Goal: Learn about a topic: Learn about a topic

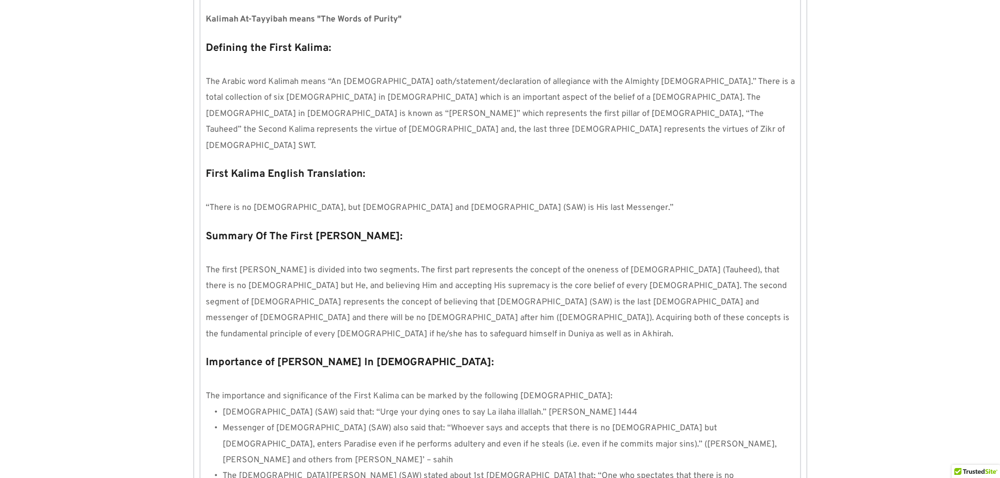
scroll to position [872, 0]
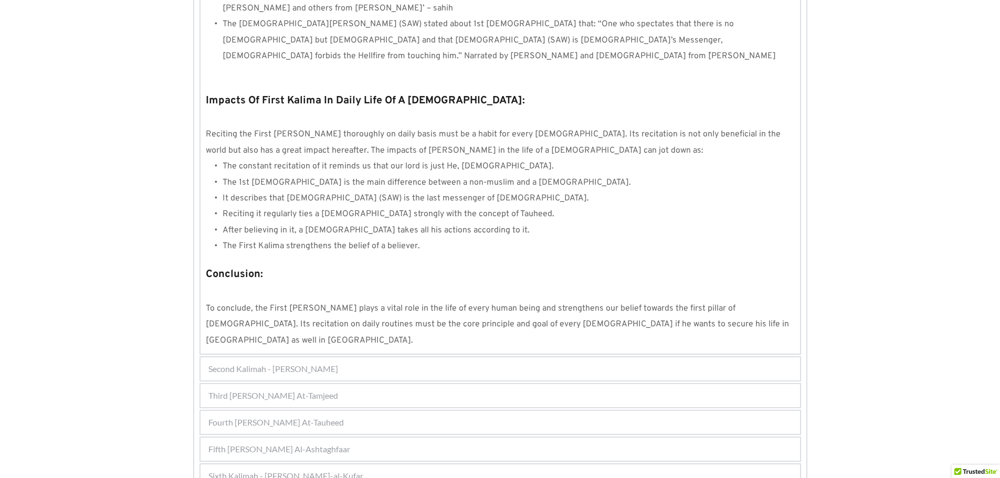
click at [316, 438] on div "Fifth [PERSON_NAME] Al-Ashtaghfaar" at bounding box center [499, 449] width 599 height 23
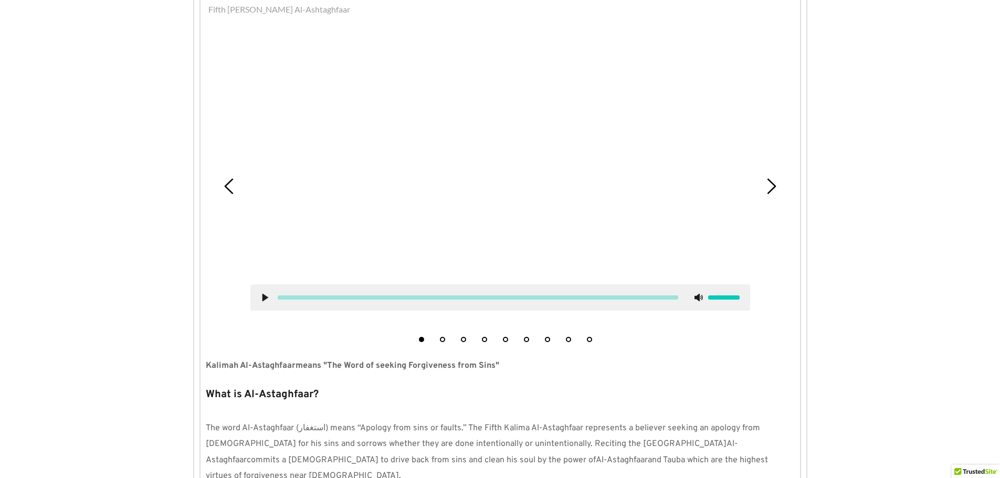
scroll to position [362, 0]
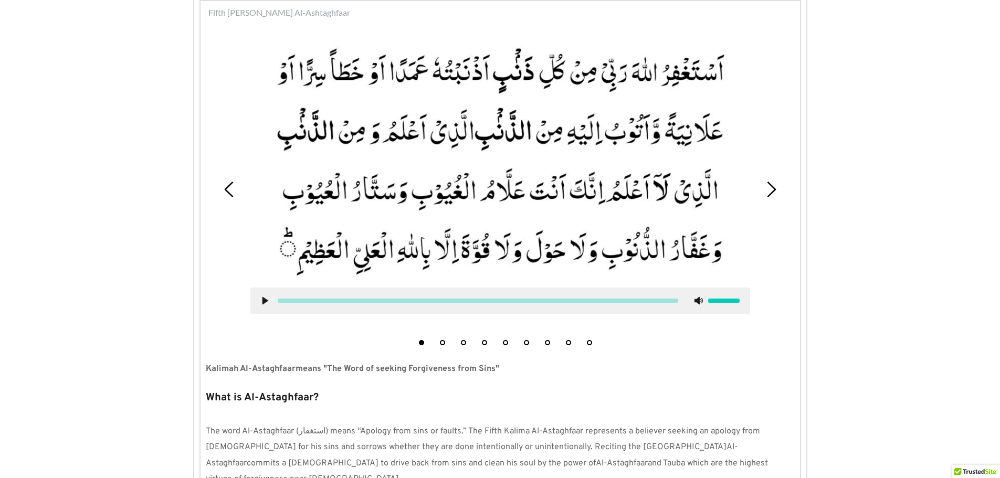
click at [485, 343] on button "4" at bounding box center [484, 342] width 5 height 5
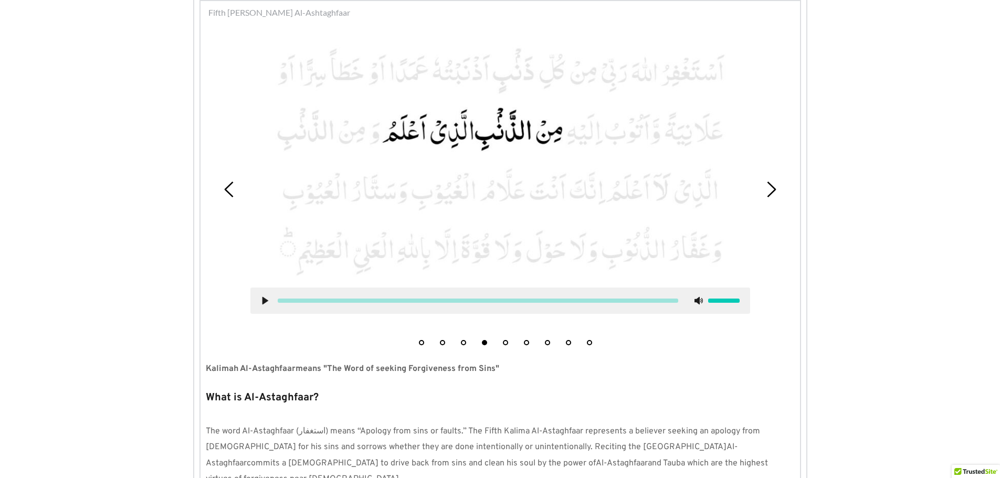
click at [263, 301] on use at bounding box center [265, 301] width 6 height 8
click at [262, 301] on use at bounding box center [264, 301] width 7 height 8
click at [505, 341] on button "5" at bounding box center [505, 342] width 5 height 5
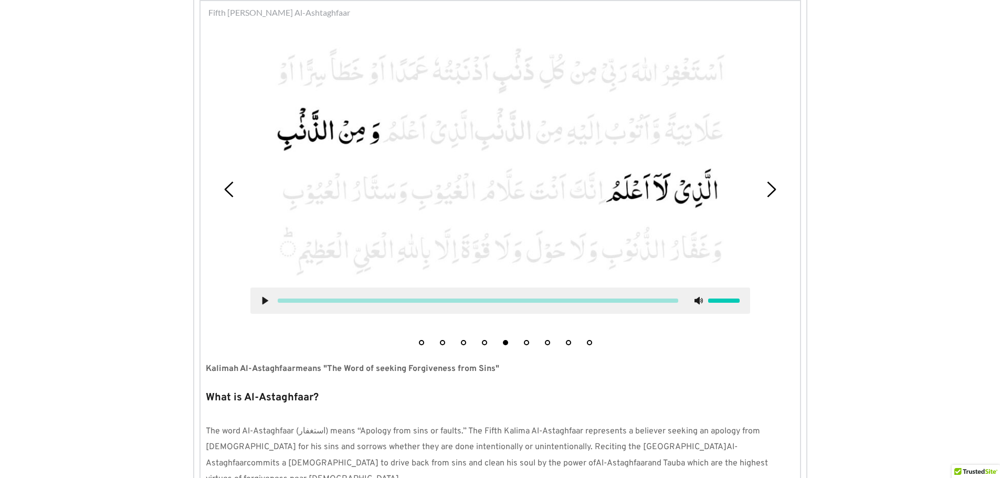
click at [263, 298] on use at bounding box center [265, 301] width 6 height 8
click at [263, 298] on use at bounding box center [264, 301] width 7 height 8
click at [262, 300] on icon at bounding box center [265, 300] width 8 height 8
click at [262, 300] on use at bounding box center [264, 301] width 7 height 8
click at [262, 300] on icon at bounding box center [265, 300] width 8 height 8
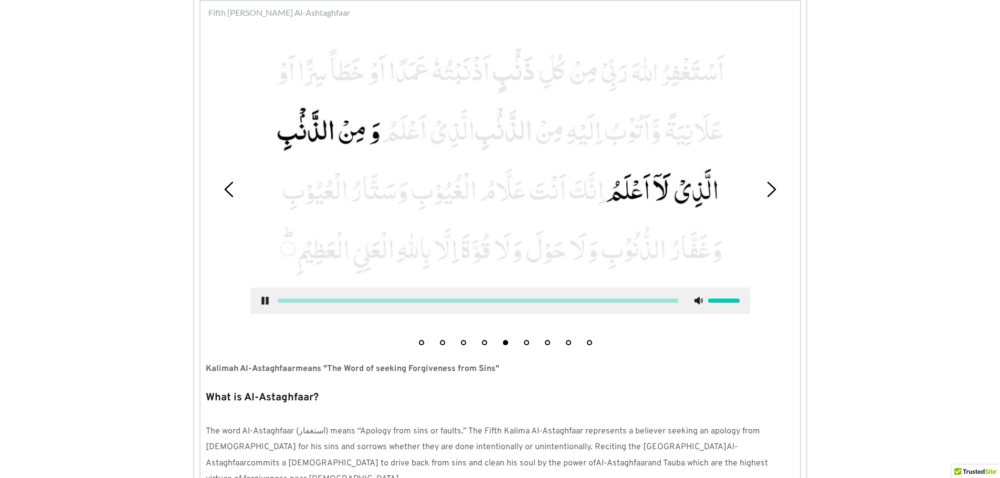
click at [262, 300] on use at bounding box center [264, 301] width 7 height 8
click at [526, 341] on button "6" at bounding box center [526, 342] width 5 height 5
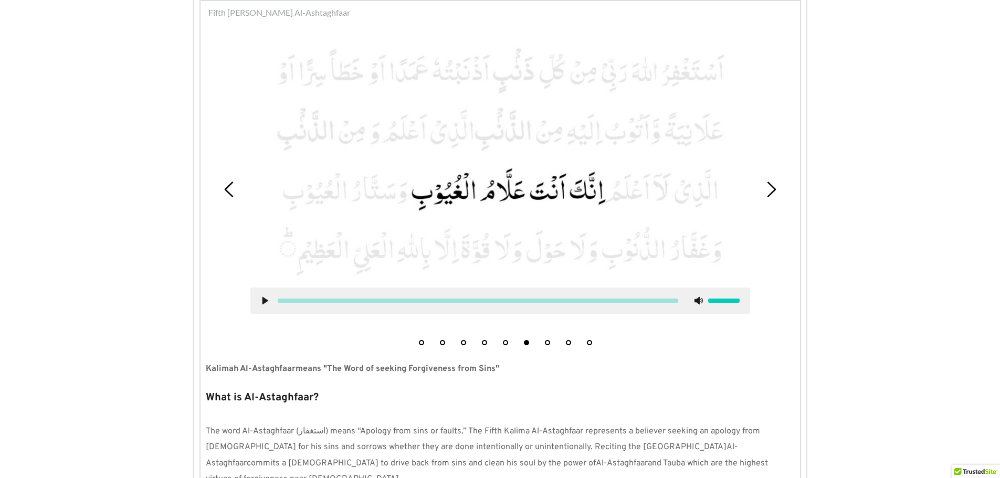
click at [264, 299] on use at bounding box center [265, 301] width 6 height 8
click at [263, 300] on use at bounding box center [264, 301] width 7 height 8
drag, startPoint x: 547, startPoint y: 344, endPoint x: 540, endPoint y: 343, distance: 6.4
click at [547, 344] on button "7" at bounding box center [547, 342] width 5 height 5
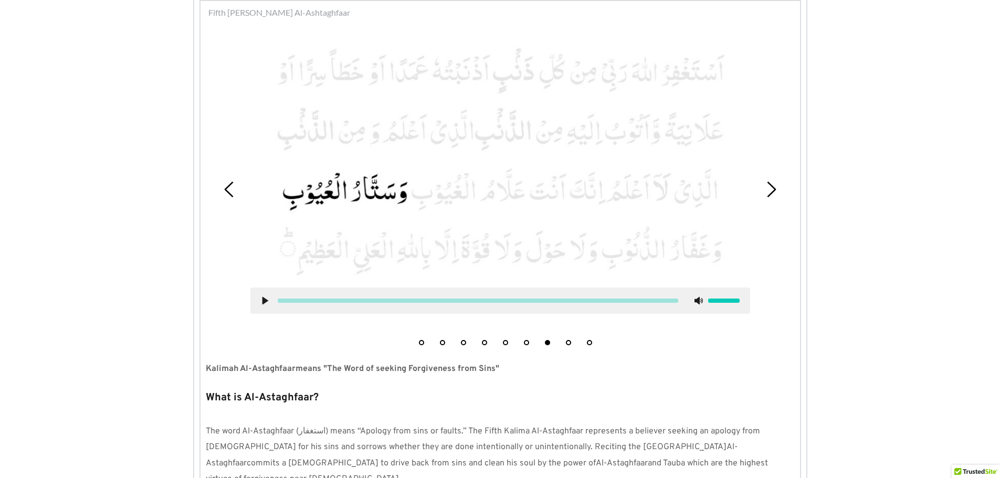
click at [266, 301] on use at bounding box center [265, 301] width 6 height 8
click at [266, 301] on use at bounding box center [264, 301] width 7 height 8
click at [567, 342] on button "8" at bounding box center [568, 342] width 5 height 5
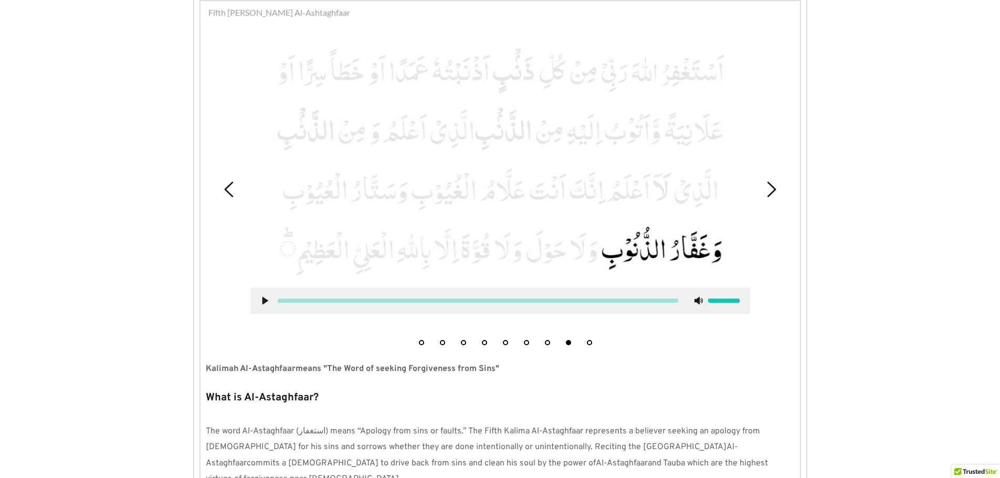
click at [261, 298] on icon at bounding box center [265, 300] width 8 height 8
drag, startPoint x: 589, startPoint y: 343, endPoint x: 557, endPoint y: 351, distance: 32.6
click at [589, 343] on button "9" at bounding box center [589, 342] width 5 height 5
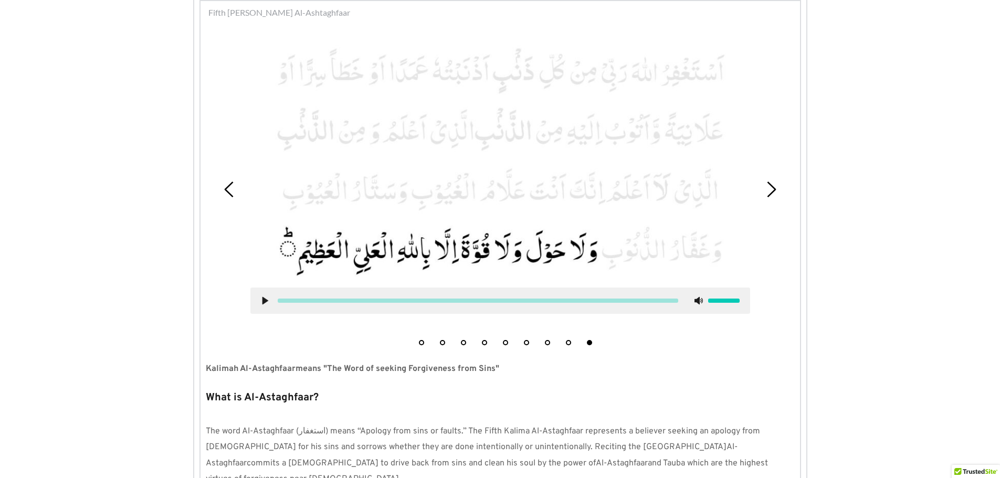
click at [262, 299] on icon at bounding box center [265, 300] width 8 height 8
click at [262, 299] on use at bounding box center [264, 301] width 7 height 8
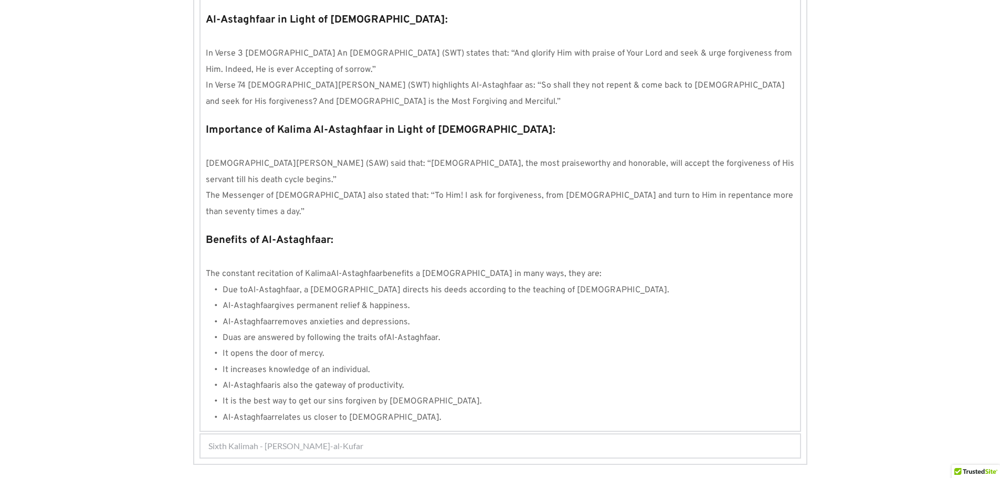
scroll to position [1056, 0]
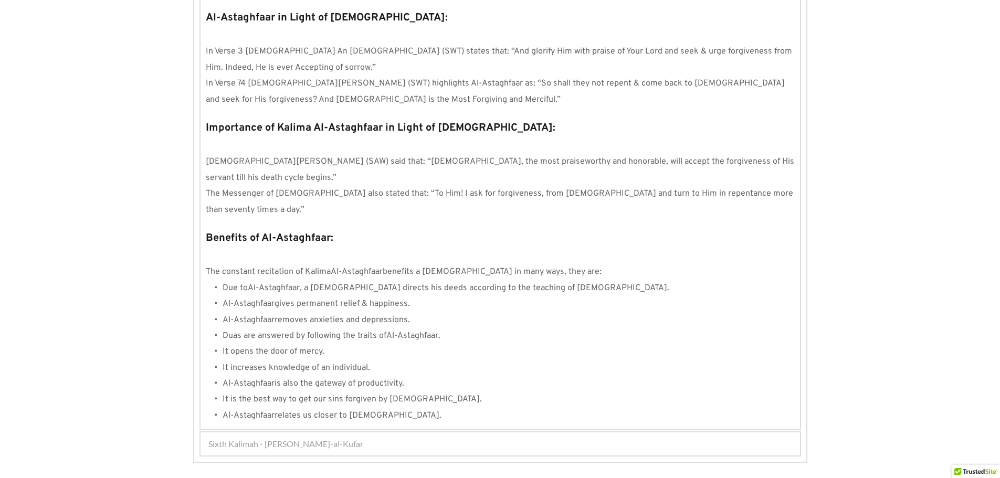
click at [327, 438] on span "Sixth Kalimah - Kalimah Radd-al-Kufar" at bounding box center [285, 444] width 155 height 13
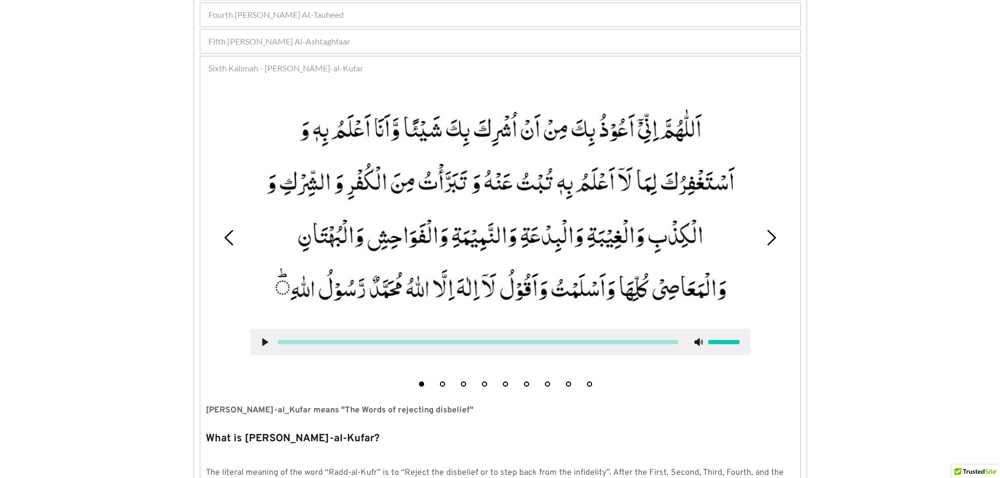
scroll to position [315, 0]
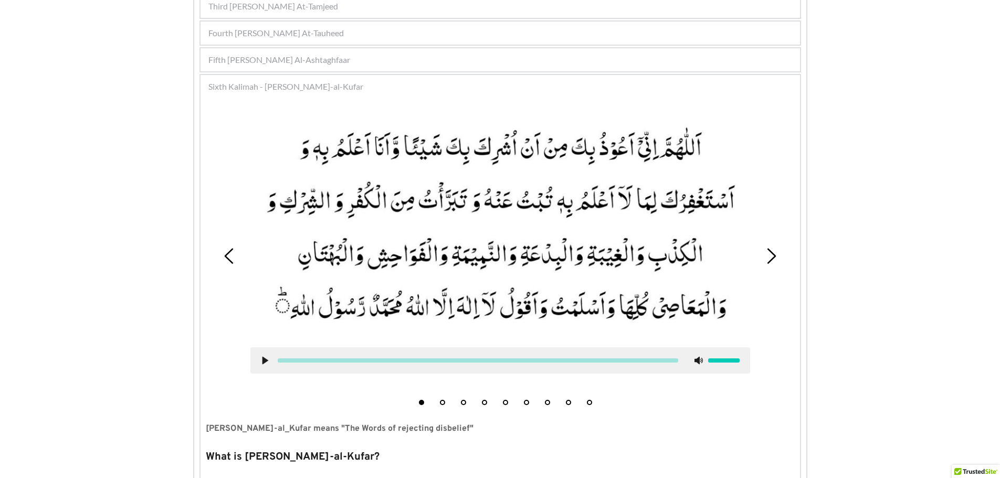
click at [444, 402] on button "2" at bounding box center [442, 402] width 5 height 5
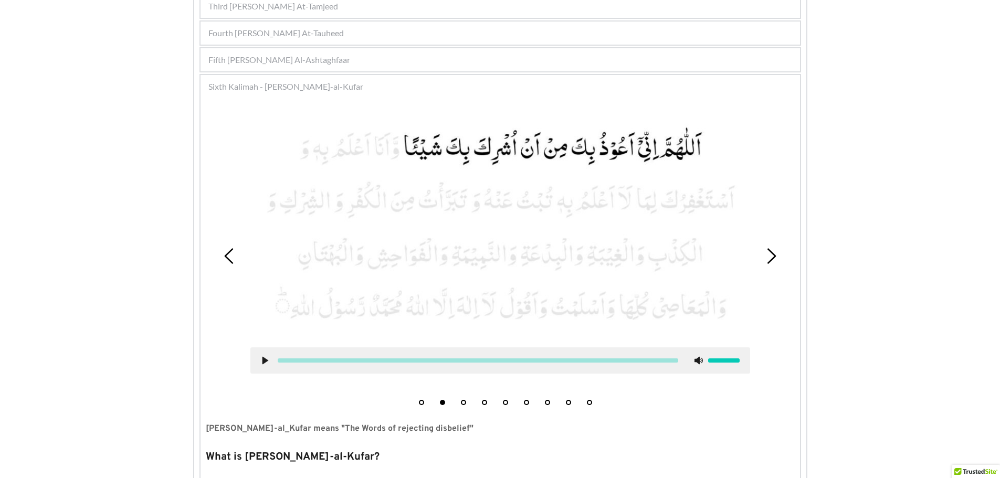
click at [263, 360] on use at bounding box center [265, 360] width 6 height 8
click at [464, 400] on button "3" at bounding box center [463, 402] width 5 height 5
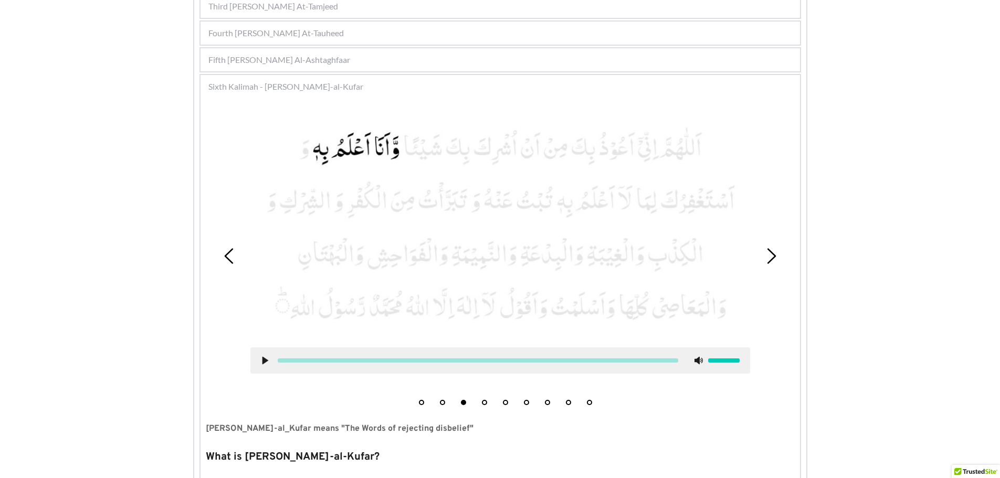
click at [267, 359] on use at bounding box center [265, 360] width 6 height 8
click at [484, 404] on button "4" at bounding box center [484, 402] width 5 height 5
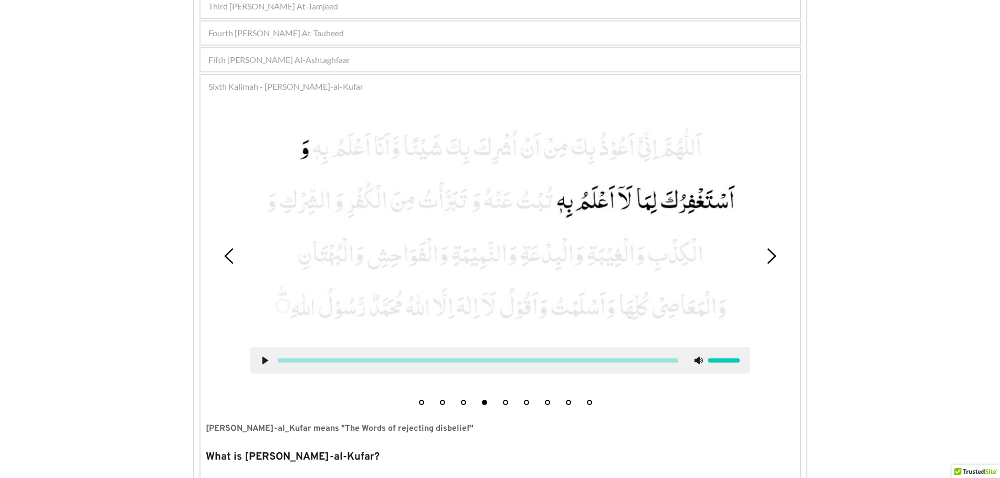
click at [263, 359] on use at bounding box center [265, 360] width 6 height 8
click at [267, 361] on use at bounding box center [264, 360] width 7 height 8
click at [507, 401] on button "5" at bounding box center [505, 402] width 5 height 5
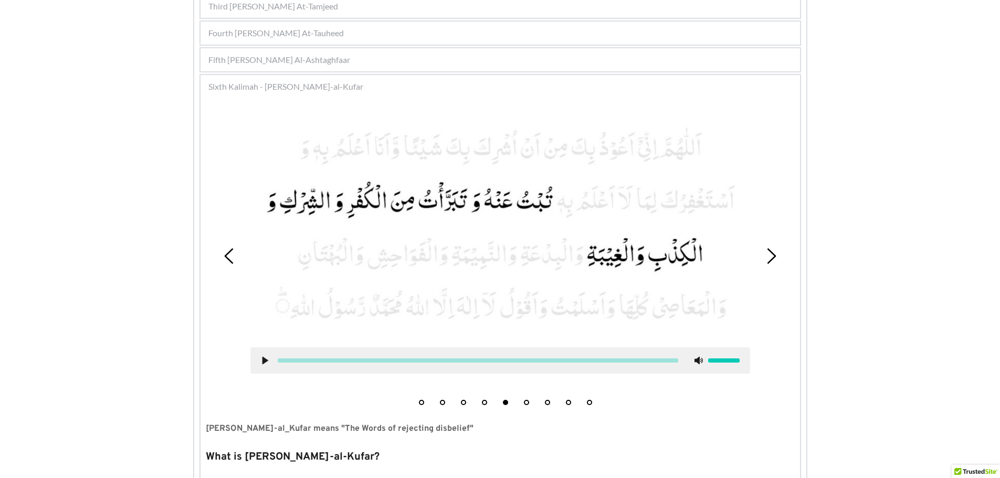
click at [267, 357] on icon at bounding box center [265, 360] width 8 height 8
click at [261, 359] on use at bounding box center [264, 360] width 7 height 8
click at [528, 402] on button "6" at bounding box center [526, 402] width 5 height 5
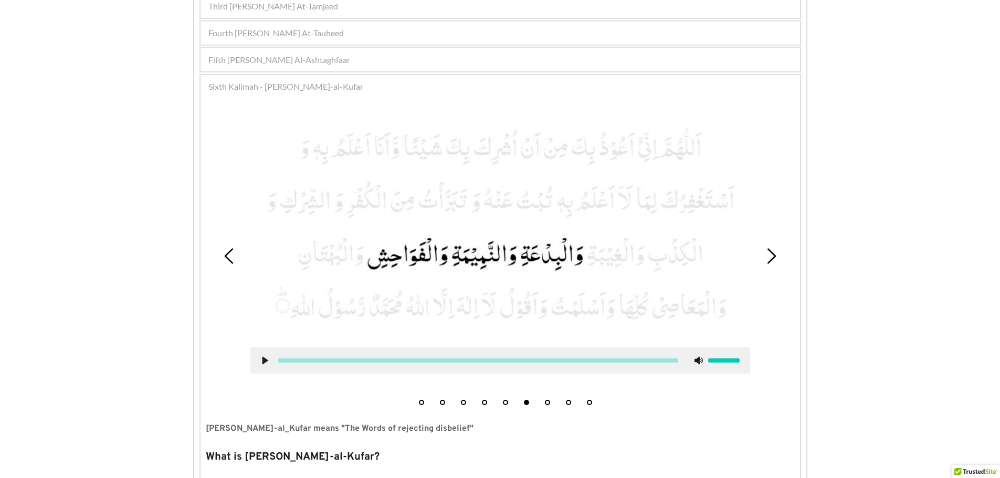
click at [266, 361] on use at bounding box center [265, 360] width 6 height 8
click at [267, 358] on use at bounding box center [264, 360] width 7 height 8
click at [547, 402] on button "7" at bounding box center [547, 402] width 5 height 5
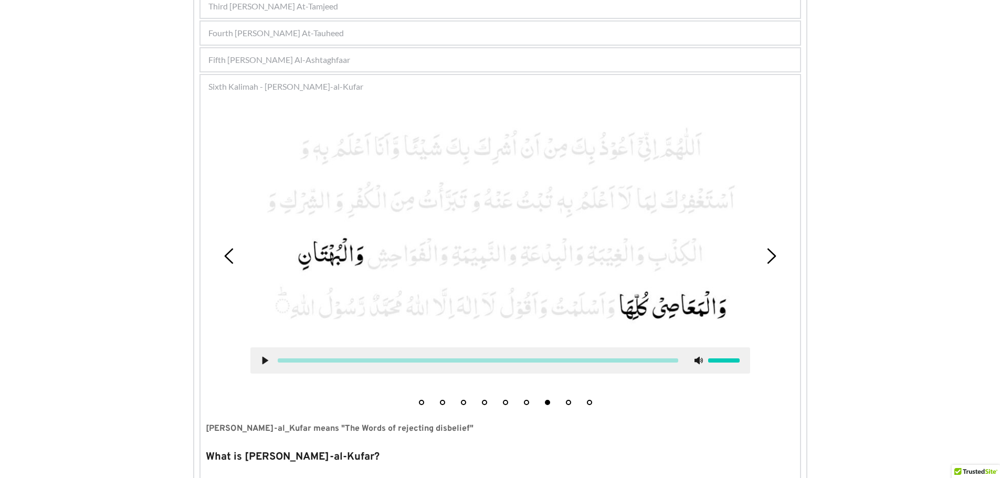
click at [263, 359] on use at bounding box center [265, 360] width 6 height 8
click at [268, 361] on use at bounding box center [264, 360] width 7 height 8
click at [567, 401] on button "8" at bounding box center [568, 402] width 5 height 5
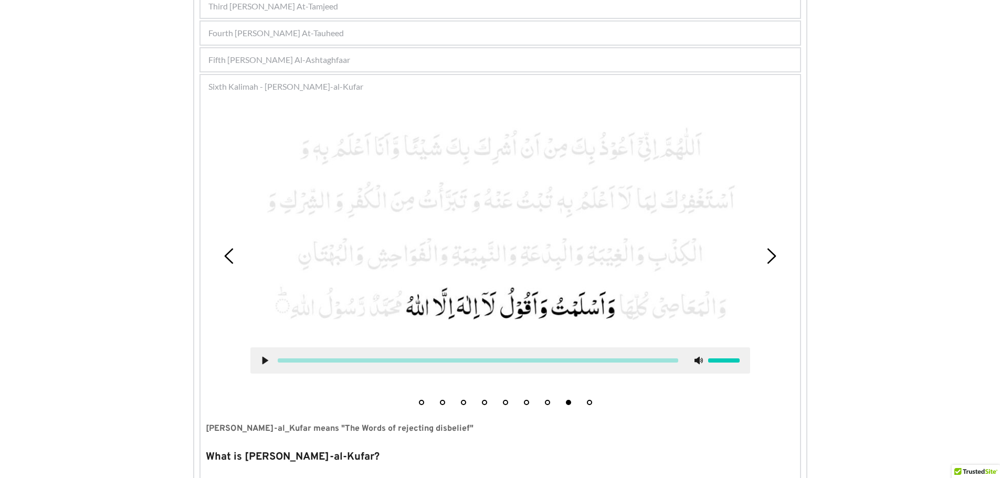
click at [261, 358] on icon at bounding box center [265, 360] width 8 height 8
click at [265, 363] on icon at bounding box center [265, 360] width 8 height 8
click at [265, 359] on use at bounding box center [265, 360] width 6 height 8
click at [259, 362] on div at bounding box center [500, 360] width 500 height 26
click at [589, 402] on button "9" at bounding box center [589, 402] width 5 height 5
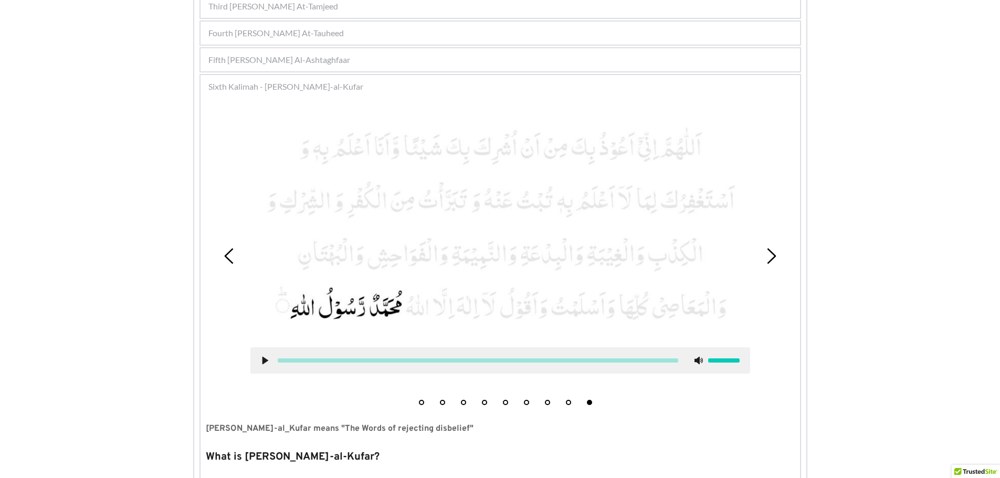
click at [262, 358] on use at bounding box center [265, 360] width 6 height 8
click at [262, 358] on use at bounding box center [264, 360] width 7 height 8
click at [262, 359] on use at bounding box center [265, 360] width 6 height 8
click at [266, 357] on use at bounding box center [264, 360] width 7 height 8
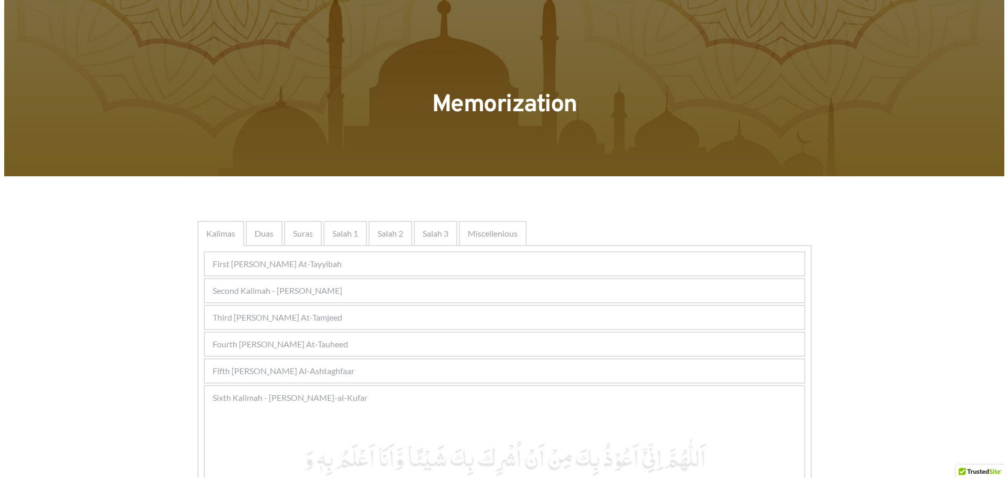
scroll to position [0, 0]
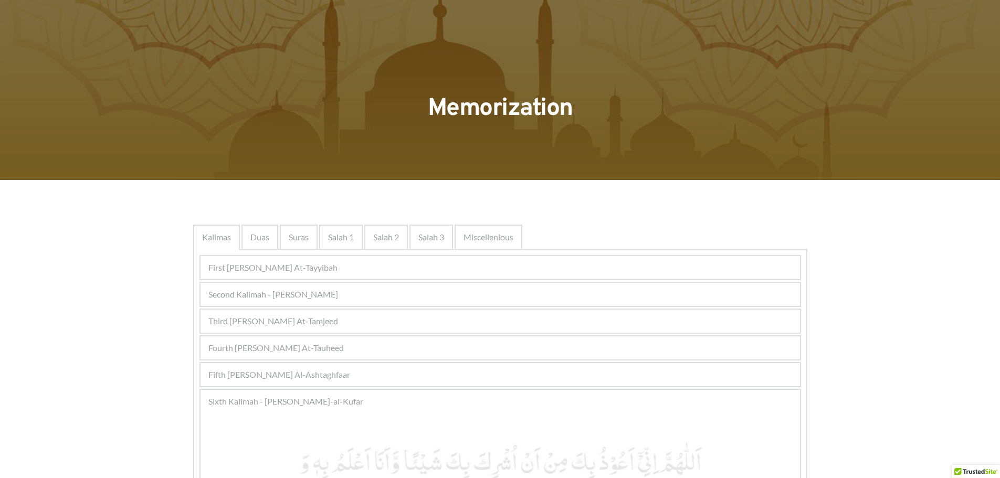
drag, startPoint x: 264, startPoint y: 237, endPoint x: 278, endPoint y: 247, distance: 17.2
click at [264, 237] on span "Duas" at bounding box center [259, 237] width 19 height 13
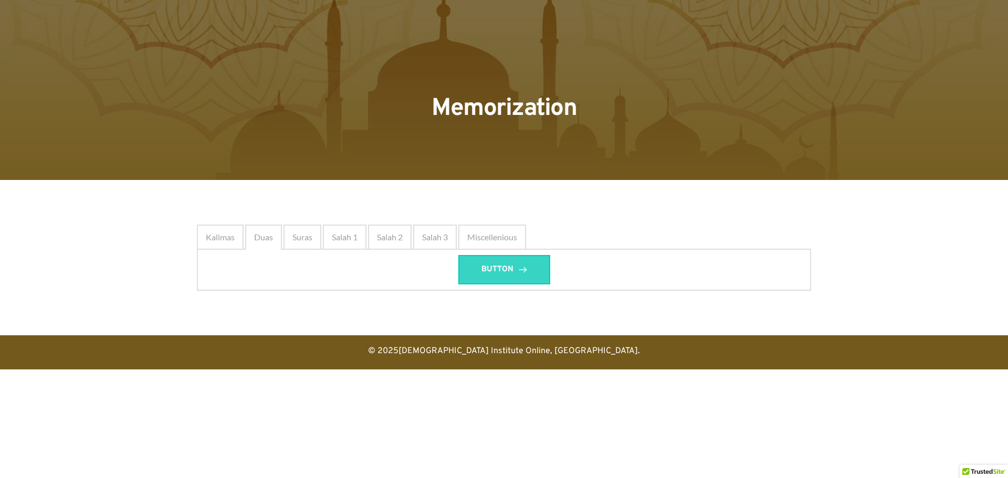
click at [504, 265] on span "BUTTON" at bounding box center [497, 269] width 32 height 13
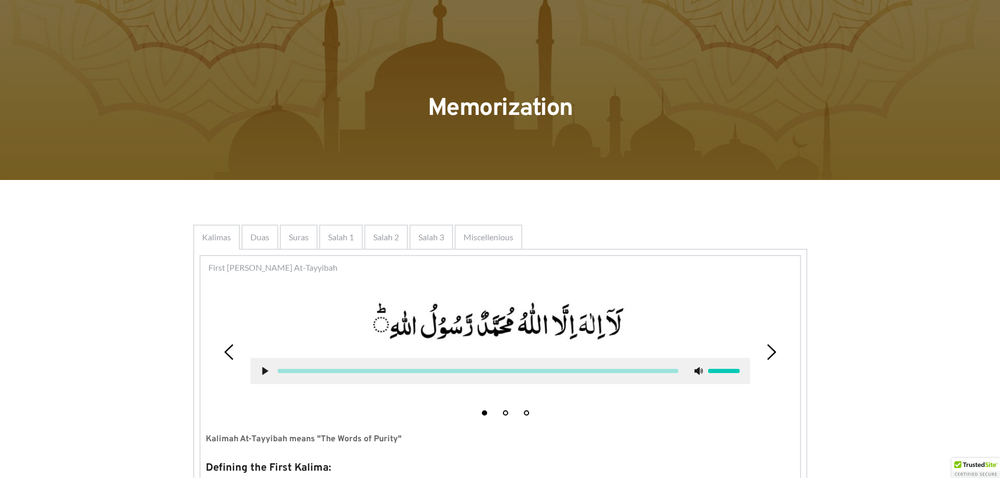
click at [299, 241] on span "Suras" at bounding box center [299, 237] width 20 height 13
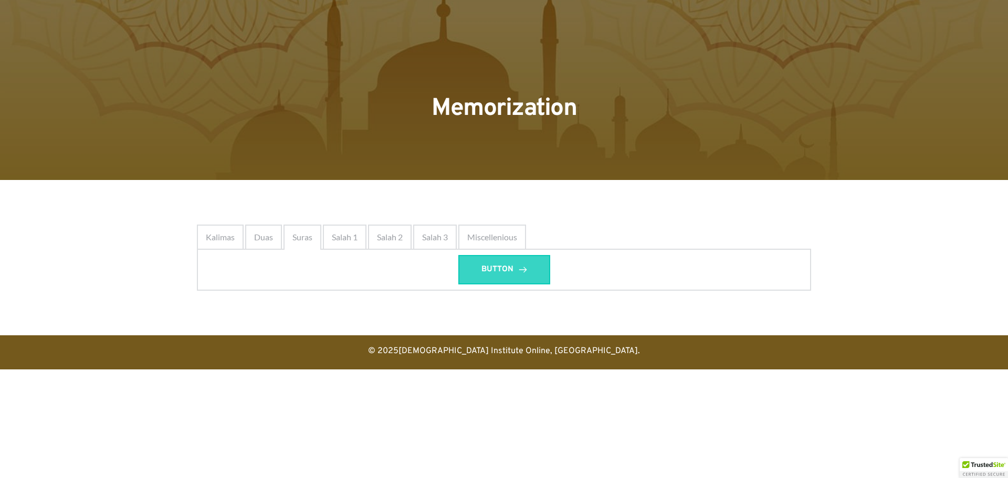
click at [495, 271] on span "BUTTON" at bounding box center [497, 269] width 32 height 13
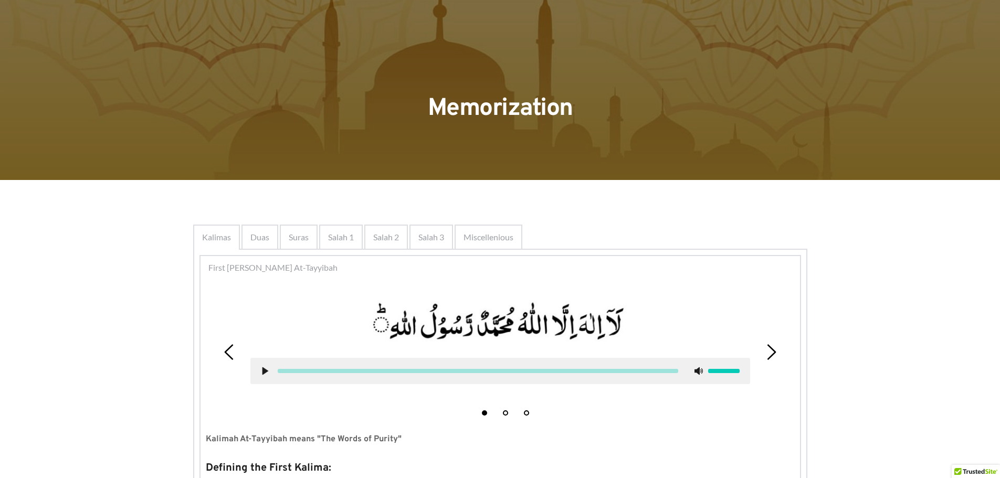
click at [346, 236] on span "Salah 1" at bounding box center [341, 237] width 26 height 13
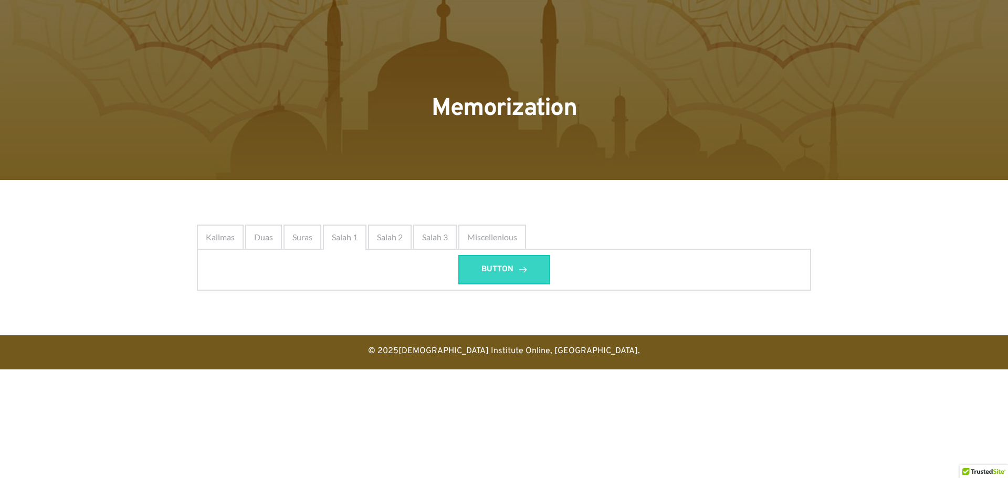
click at [501, 272] on span "BUTTON" at bounding box center [497, 269] width 32 height 13
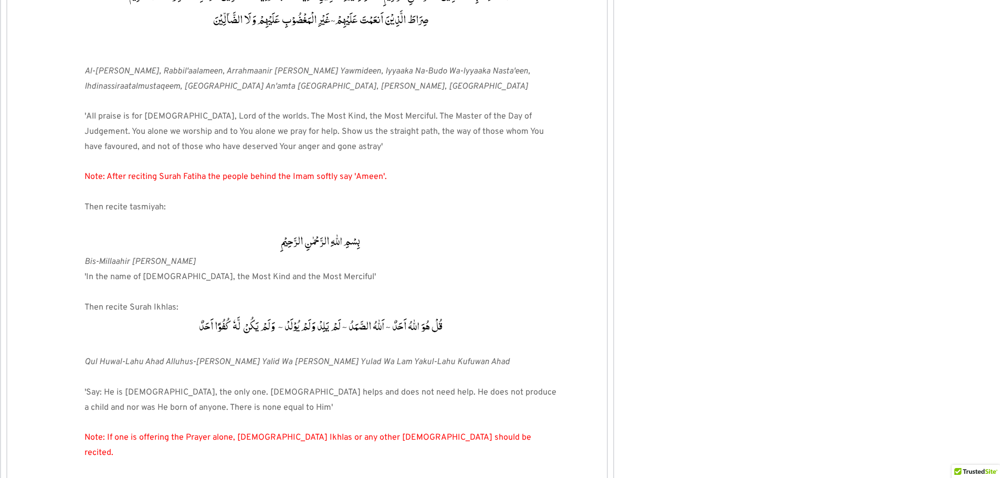
scroll to position [255028, 0]
